Goal: Transaction & Acquisition: Purchase product/service

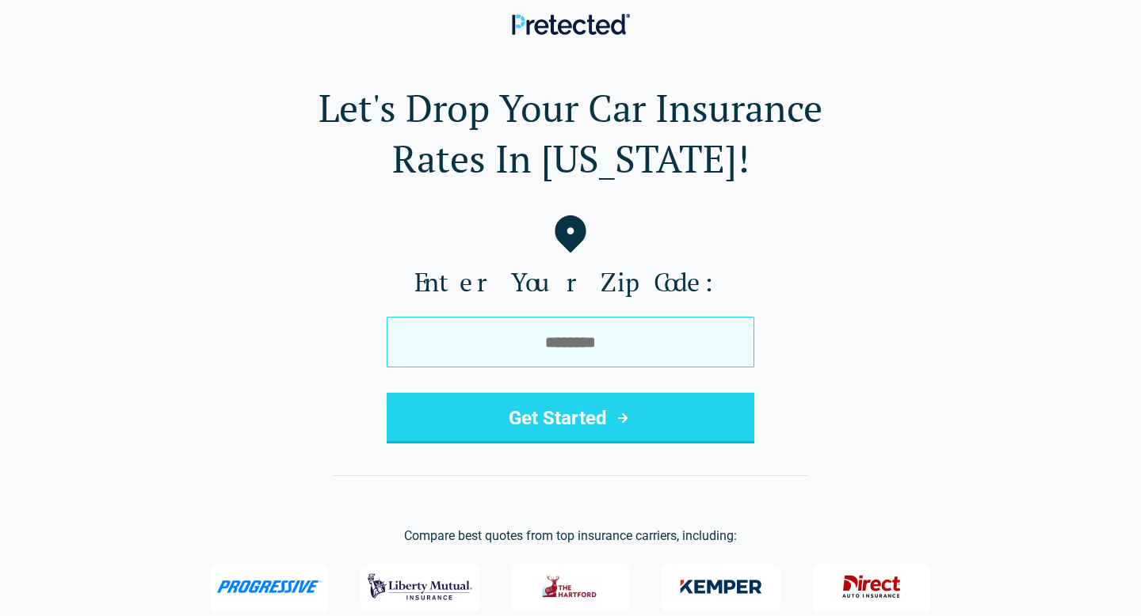
click at [571, 343] on input "tel" at bounding box center [571, 342] width 368 height 51
type input "*****"
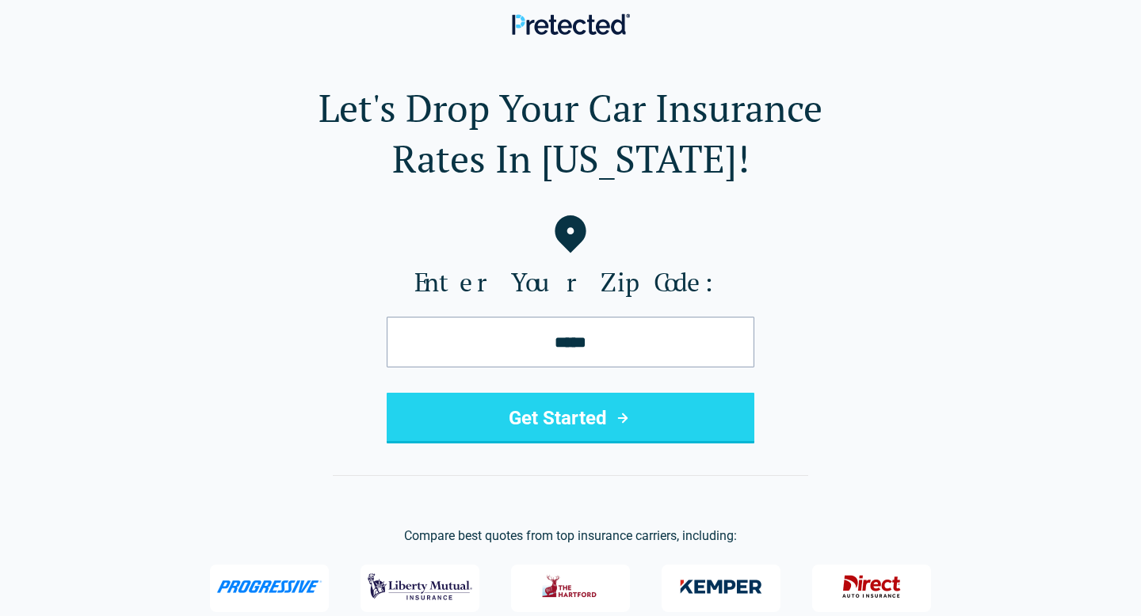
click at [540, 429] on button "Get Started" at bounding box center [571, 418] width 368 height 51
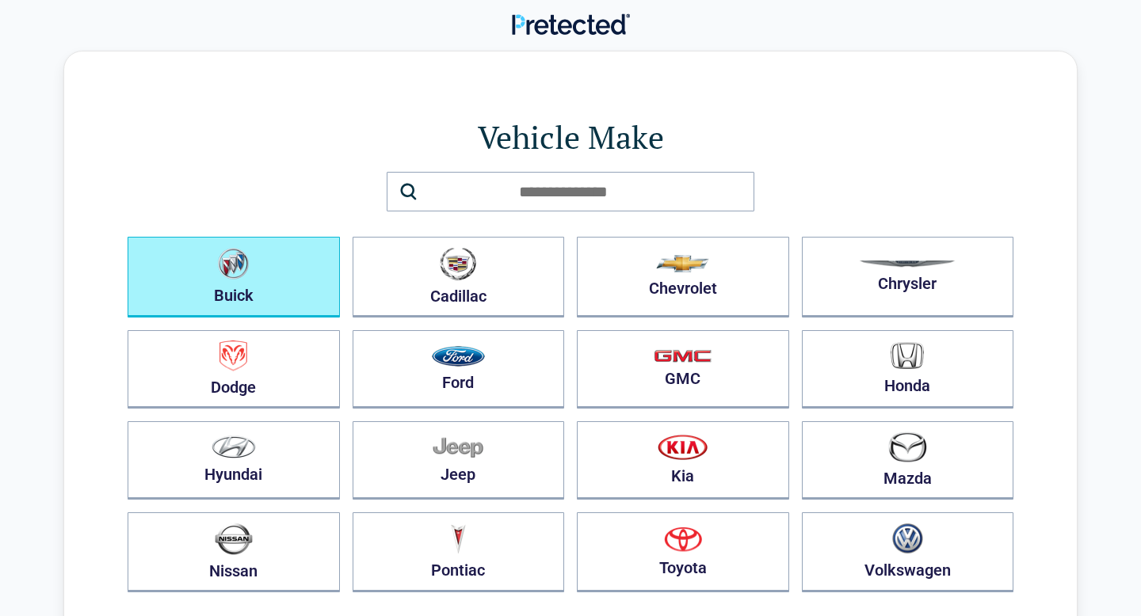
click at [284, 265] on button "Buick" at bounding box center [234, 277] width 212 height 81
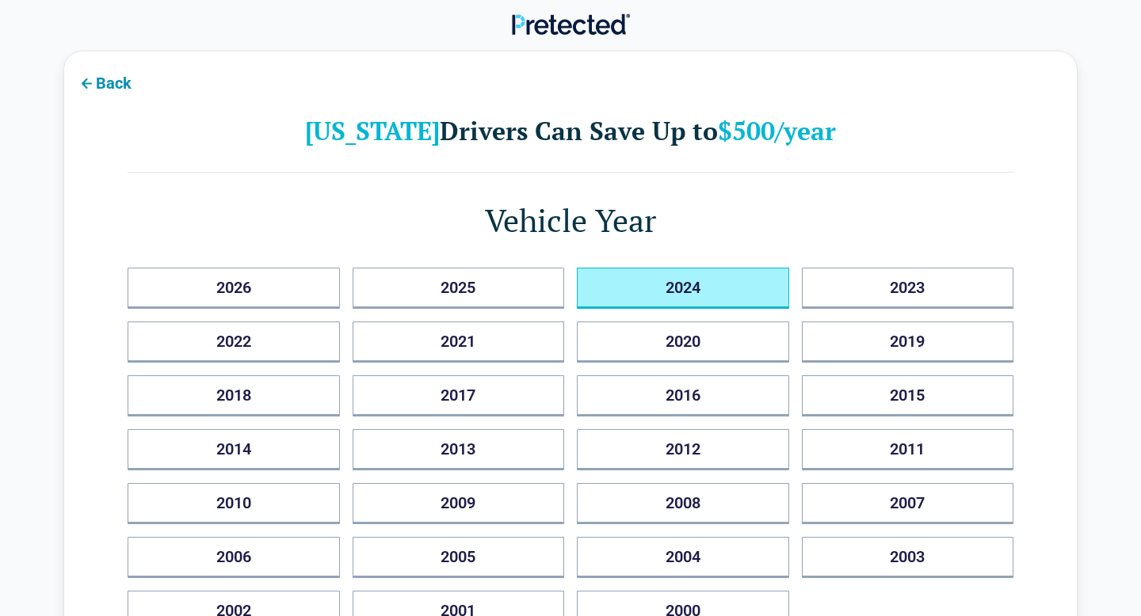
click at [632, 284] on button "2024" at bounding box center [683, 288] width 212 height 41
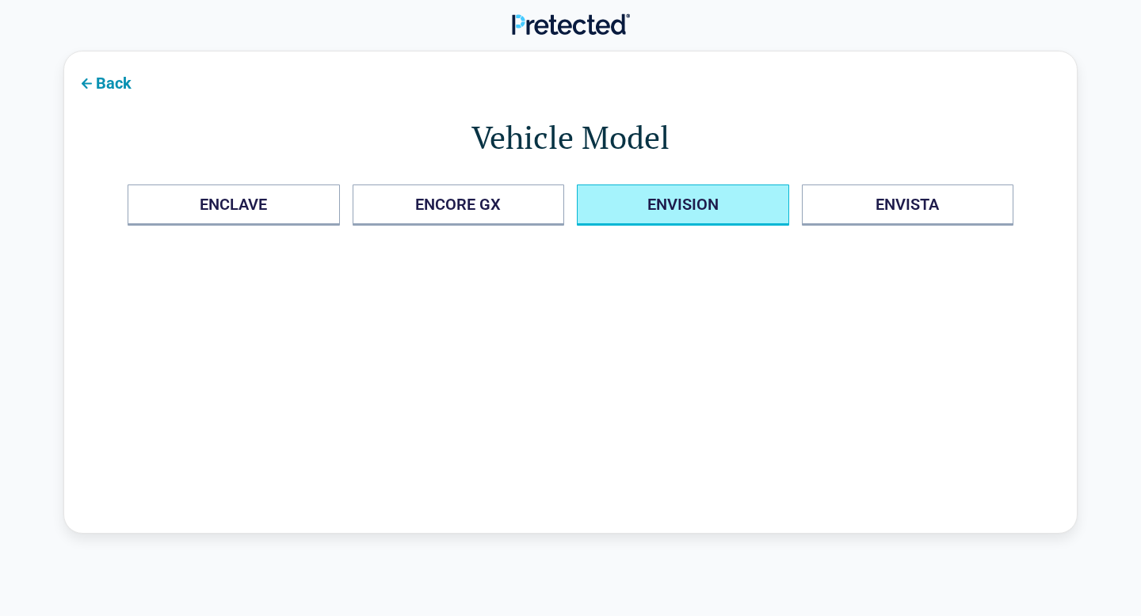
click at [727, 219] on button "ENVISION" at bounding box center [683, 205] width 212 height 41
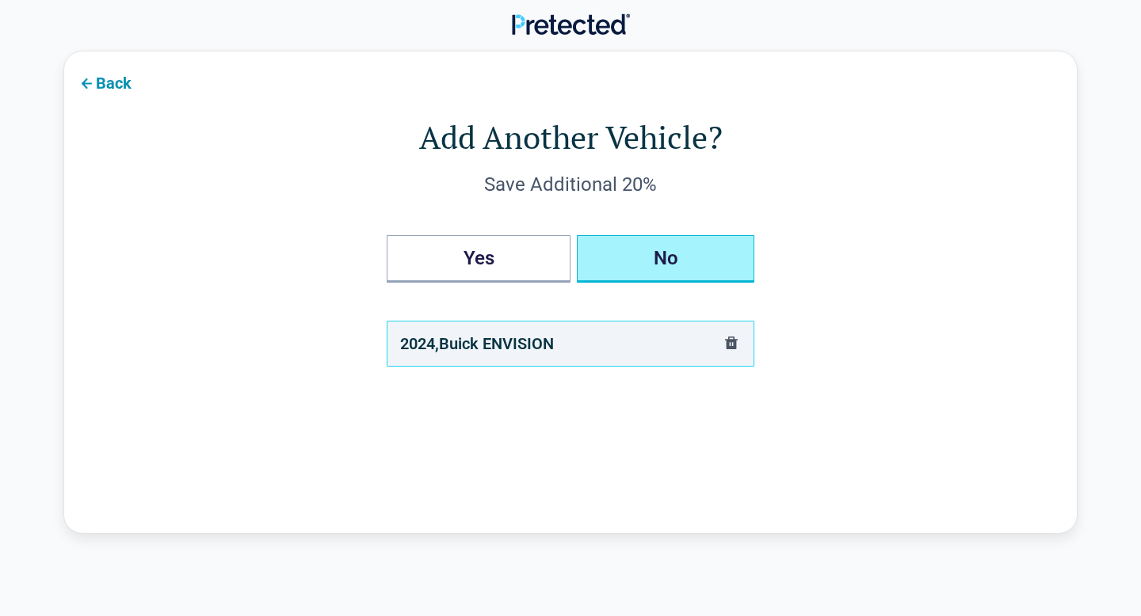
click at [601, 248] on button "No" at bounding box center [665, 259] width 177 height 48
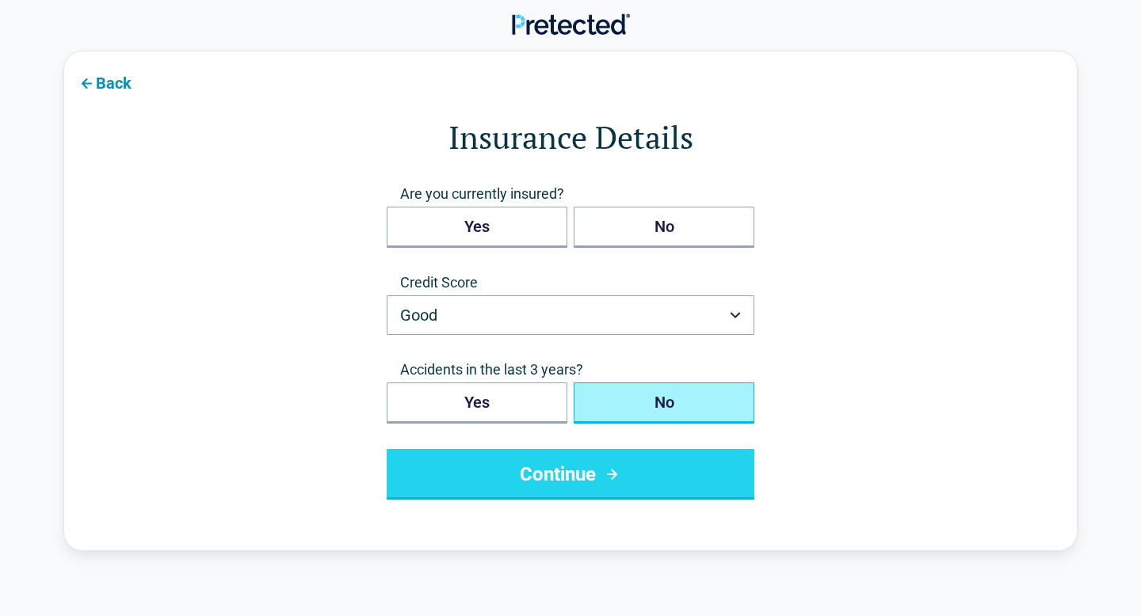
click at [656, 484] on button "Continue" at bounding box center [571, 474] width 368 height 51
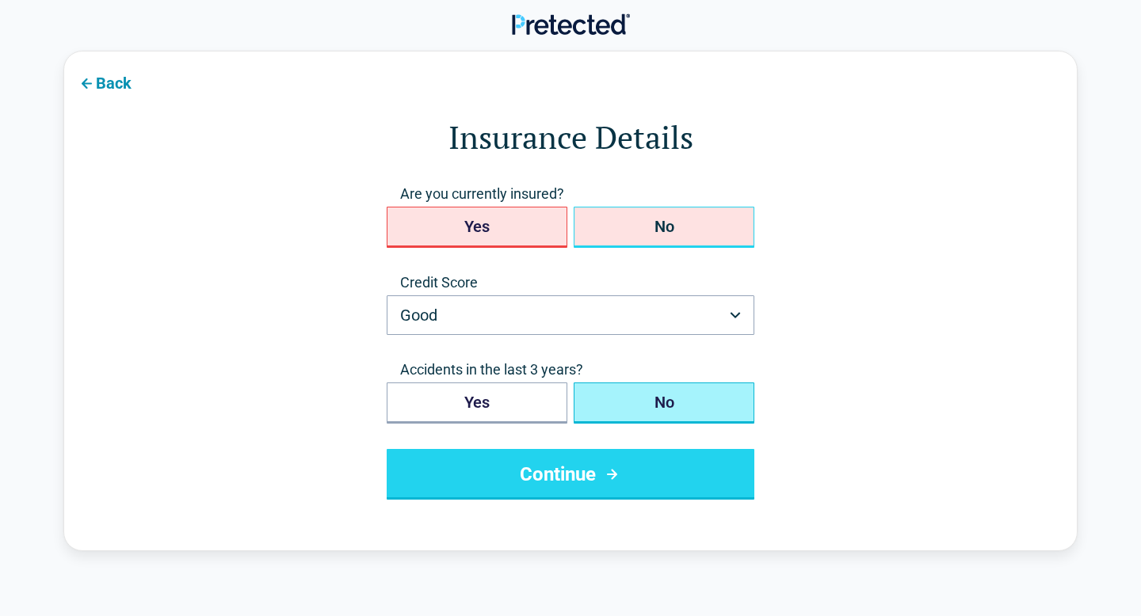
click at [647, 225] on button "No" at bounding box center [664, 227] width 181 height 41
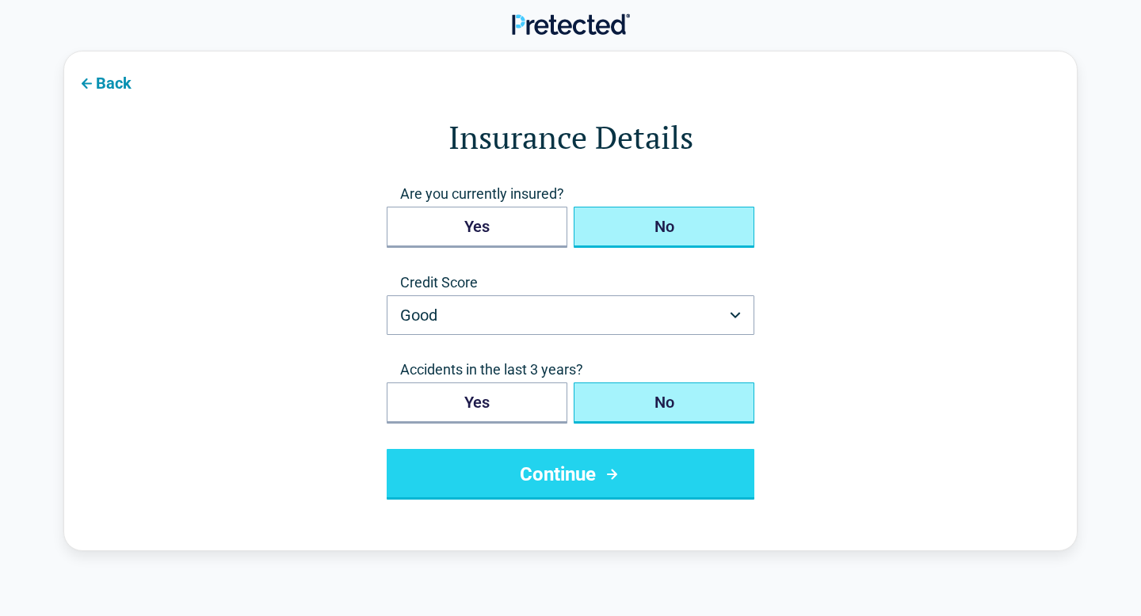
click at [593, 499] on button "Continue" at bounding box center [571, 474] width 368 height 51
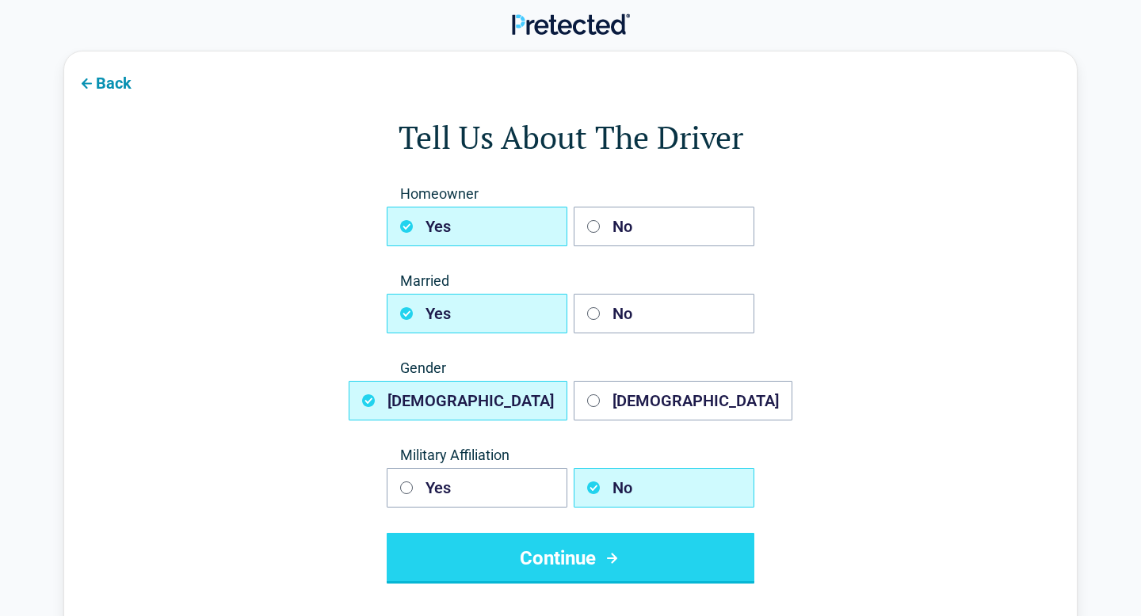
click at [564, 543] on button "Continue" at bounding box center [571, 558] width 368 height 51
